Goal: Information Seeking & Learning: Learn about a topic

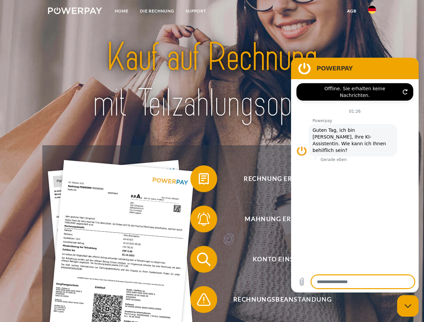
click at [75, 12] on img at bounding box center [75, 10] width 54 height 7
click at [372, 12] on img at bounding box center [372, 10] width 8 height 8
click at [352, 11] on link "agb" at bounding box center [352, 11] width 21 height 12
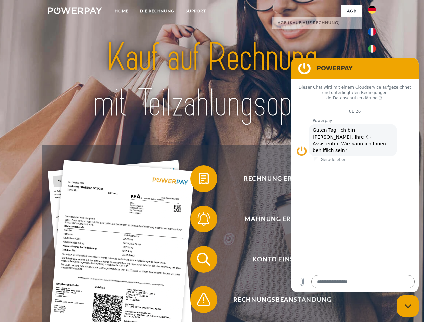
click at [199, 180] on span at bounding box center [194, 179] width 34 height 34
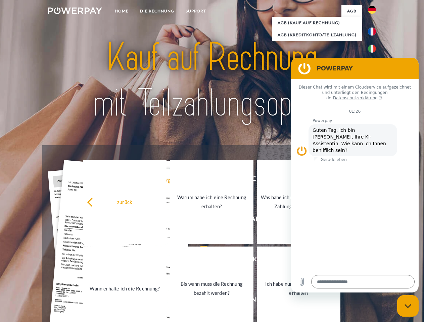
click at [257, 261] on link "Ich habe nur eine Teillieferung erhalten" at bounding box center [299, 289] width 84 height 84
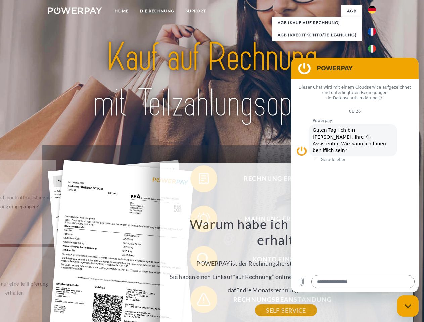
click at [199, 301] on div "Warum habe ich eine Rechnung erhalten? POWERPAY ist der Rechnungshersteller von…" at bounding box center [286, 263] width 245 height 94
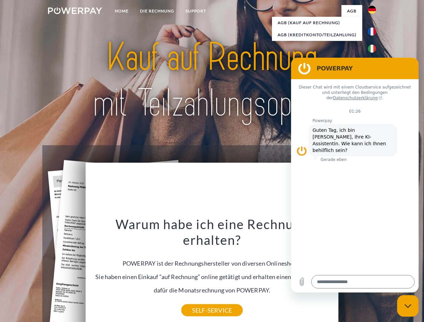
click at [408, 306] on icon "Messaging-Fenster schließen" at bounding box center [408, 306] width 7 height 4
type textarea "*"
